Goal: Check status: Check status

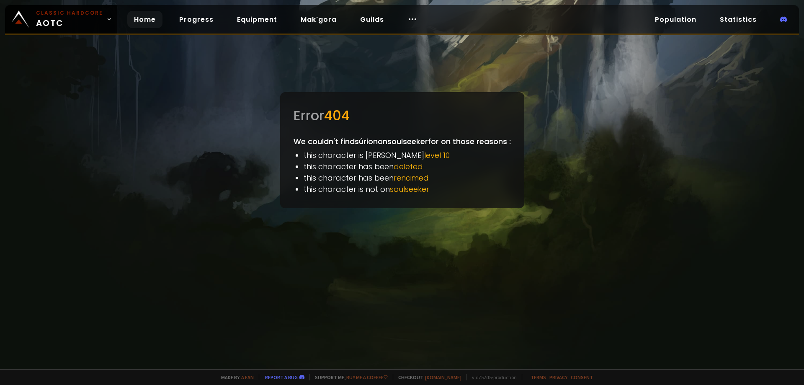
click at [137, 18] on link "Home" at bounding box center [144, 19] width 35 height 17
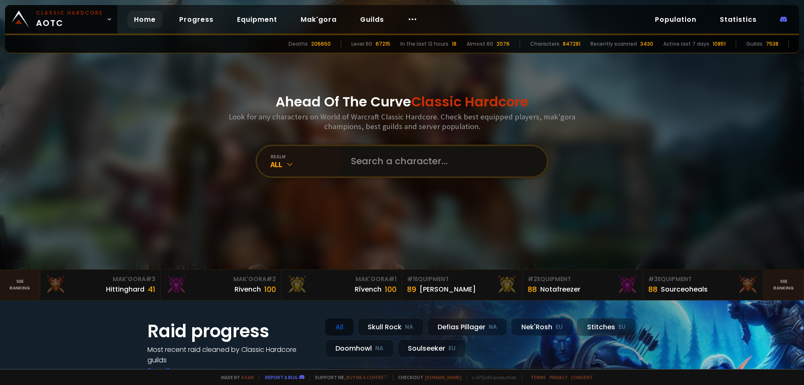
click at [378, 162] on input "text" at bounding box center [441, 161] width 191 height 30
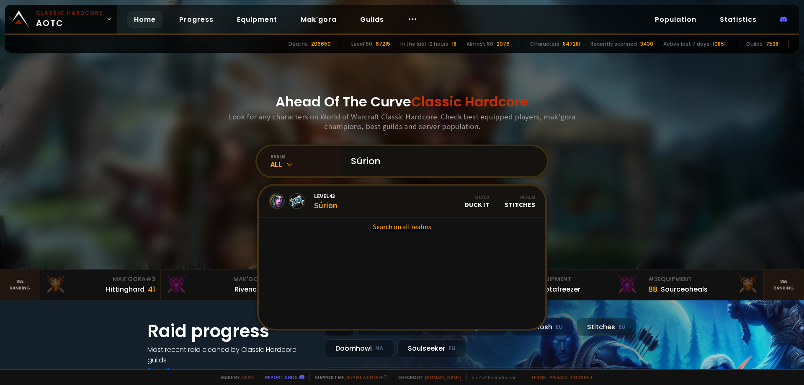
type input "Súrion"
click at [399, 225] on link "Search on all realms" at bounding box center [402, 226] width 286 height 18
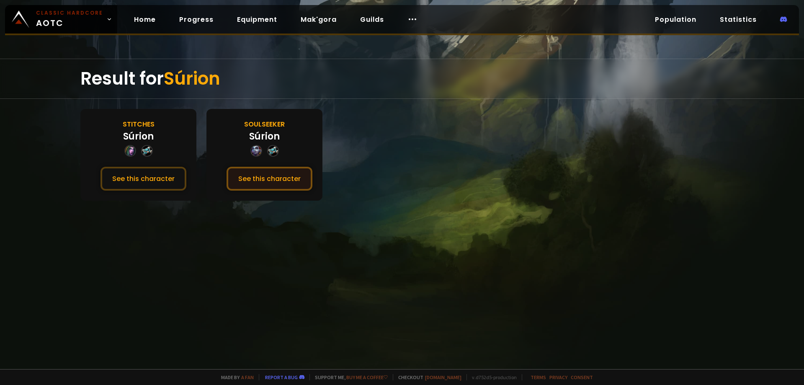
click at [266, 183] on button "See this character" at bounding box center [270, 179] width 86 height 24
